Goal: Task Accomplishment & Management: Use online tool/utility

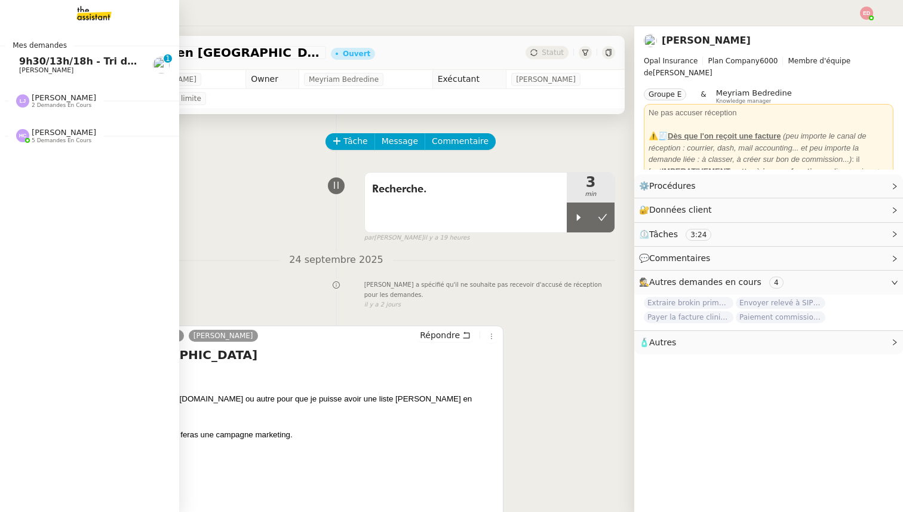
click at [22, 65] on span "9h30/13h/18h - Tri de la boite mail PRO - 19 septembre 2025" at bounding box center [182, 61] width 326 height 11
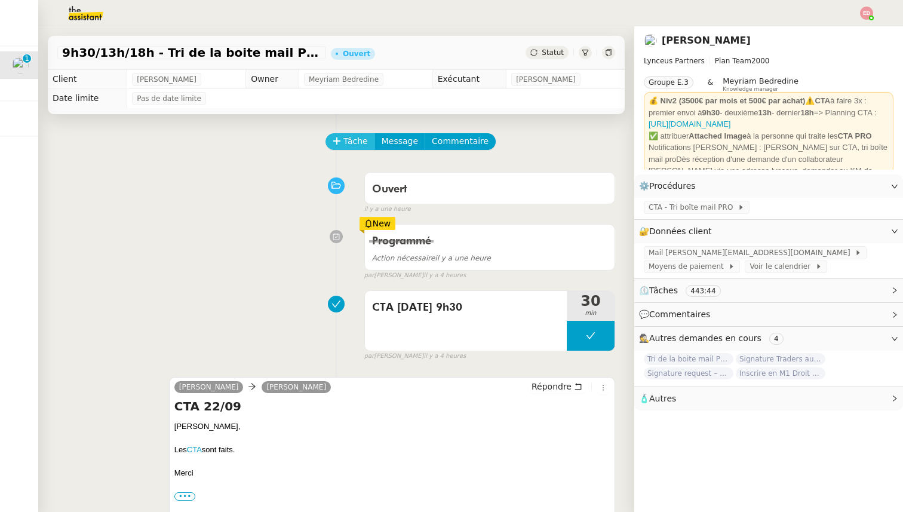
click at [351, 139] on span "Tâche" at bounding box center [356, 141] width 24 height 14
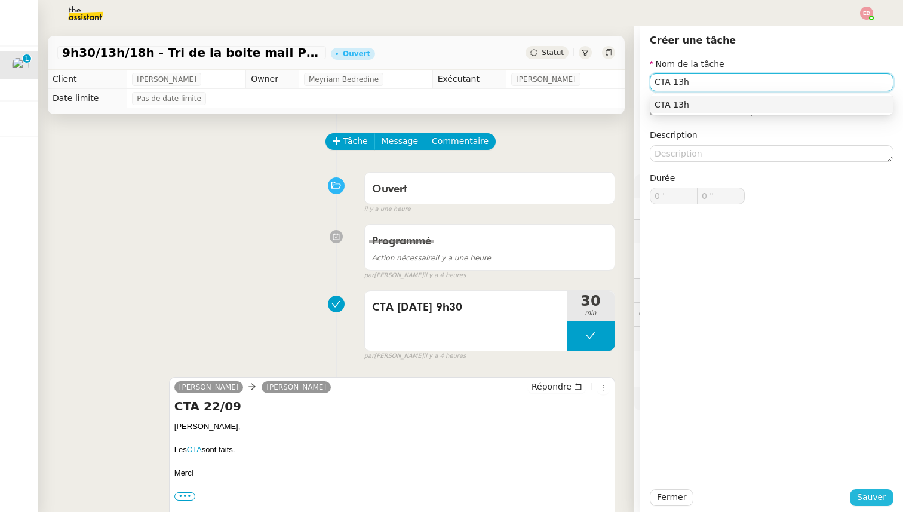
type input "CTA 13h"
click at [878, 498] on span "Sauver" at bounding box center [871, 498] width 29 height 14
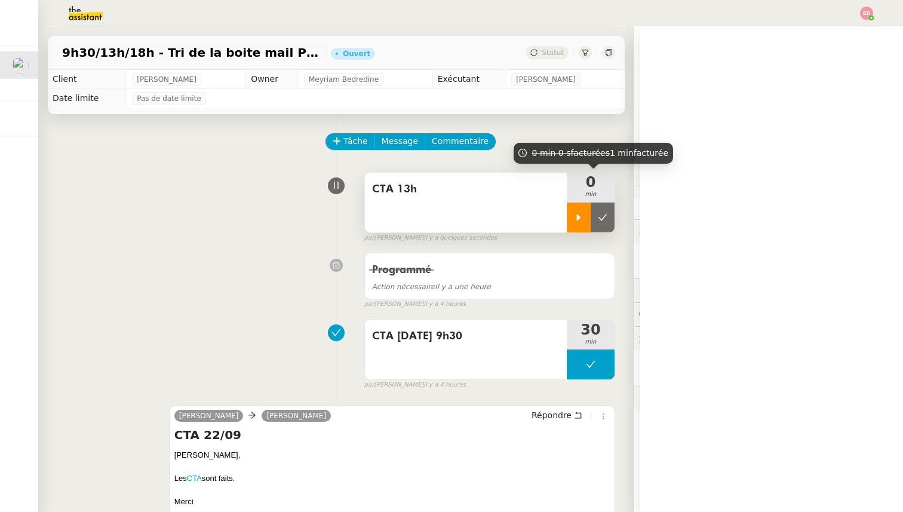
click at [578, 210] on div at bounding box center [579, 218] width 24 height 30
